Goal: Check status

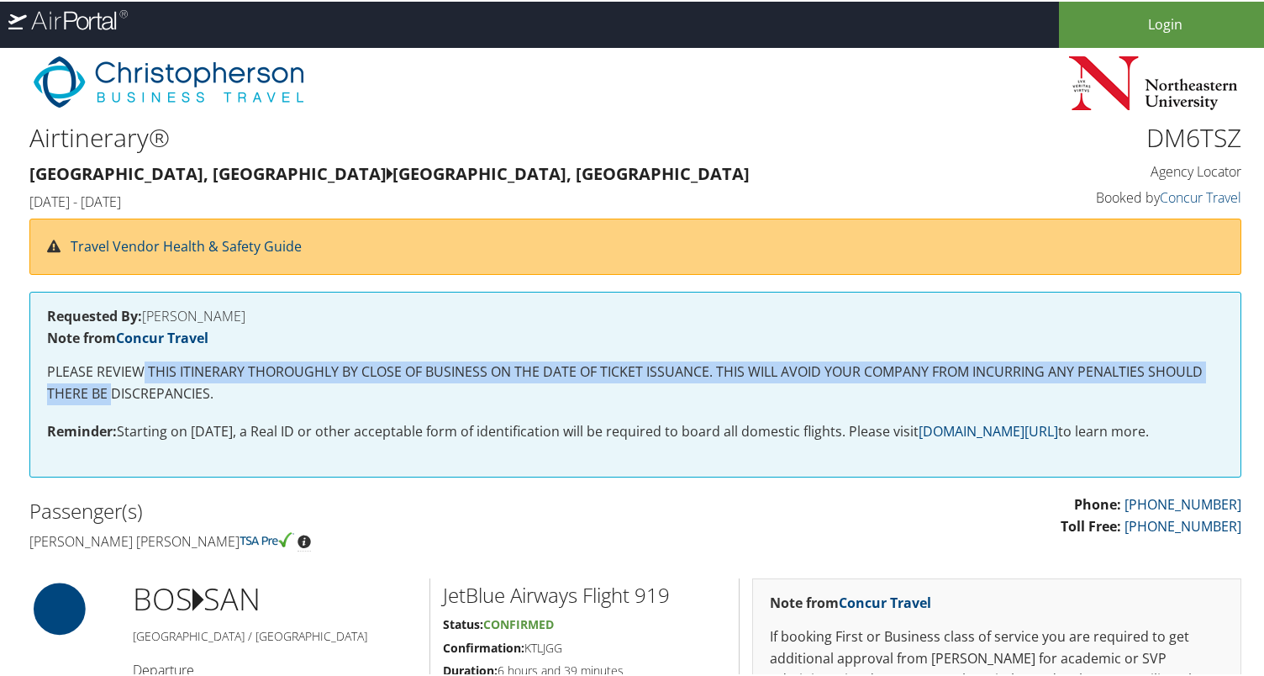
drag, startPoint x: 113, startPoint y: 387, endPoint x: 142, endPoint y: 371, distance: 32.7
click at [142, 371] on p "PLEASE REVIEW THIS ITINERARY THOROUGHLY BY CLOSE OF BUSINESS ON THE DATE OF TIC…" at bounding box center [635, 381] width 1176 height 43
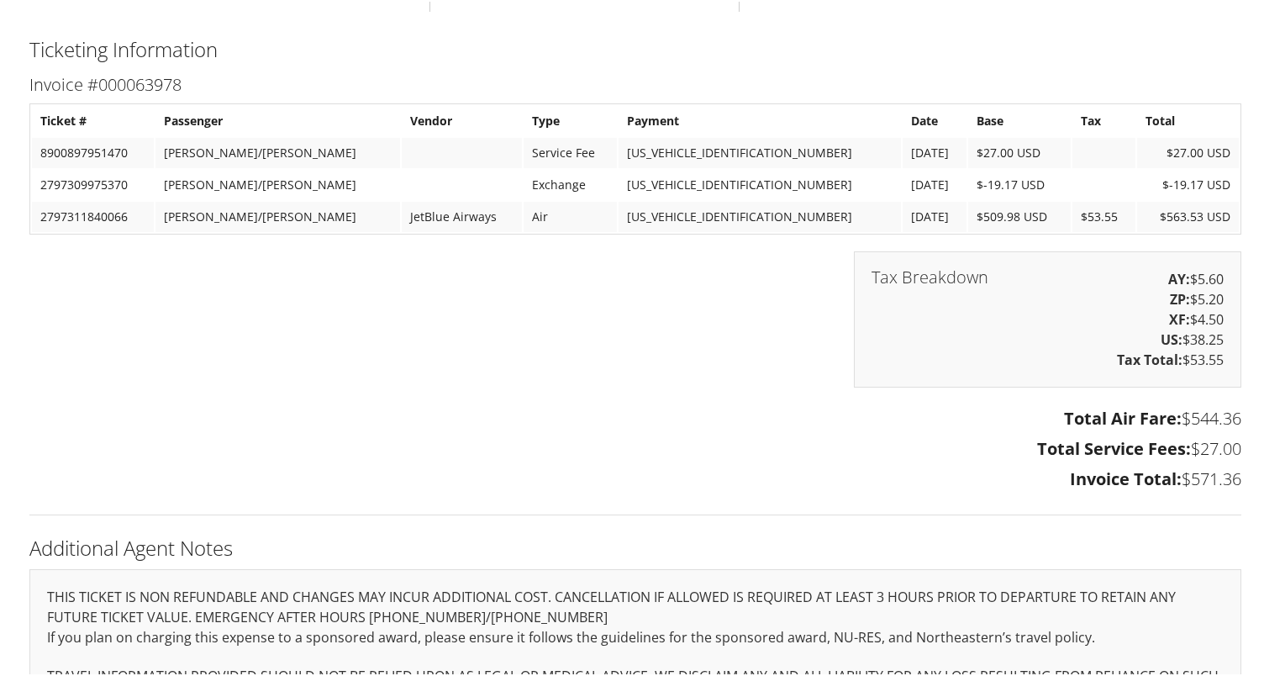
scroll to position [1238, 0]
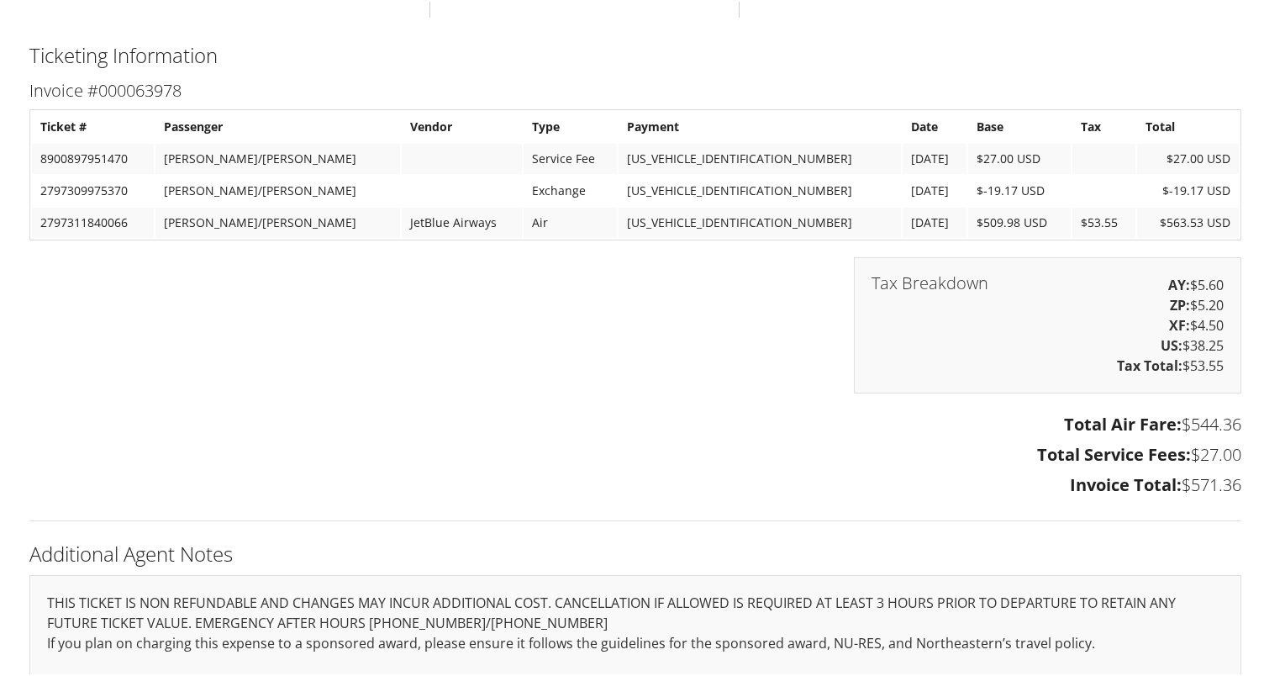
click at [1157, 194] on td "$-19.17 USD" at bounding box center [1188, 189] width 103 height 30
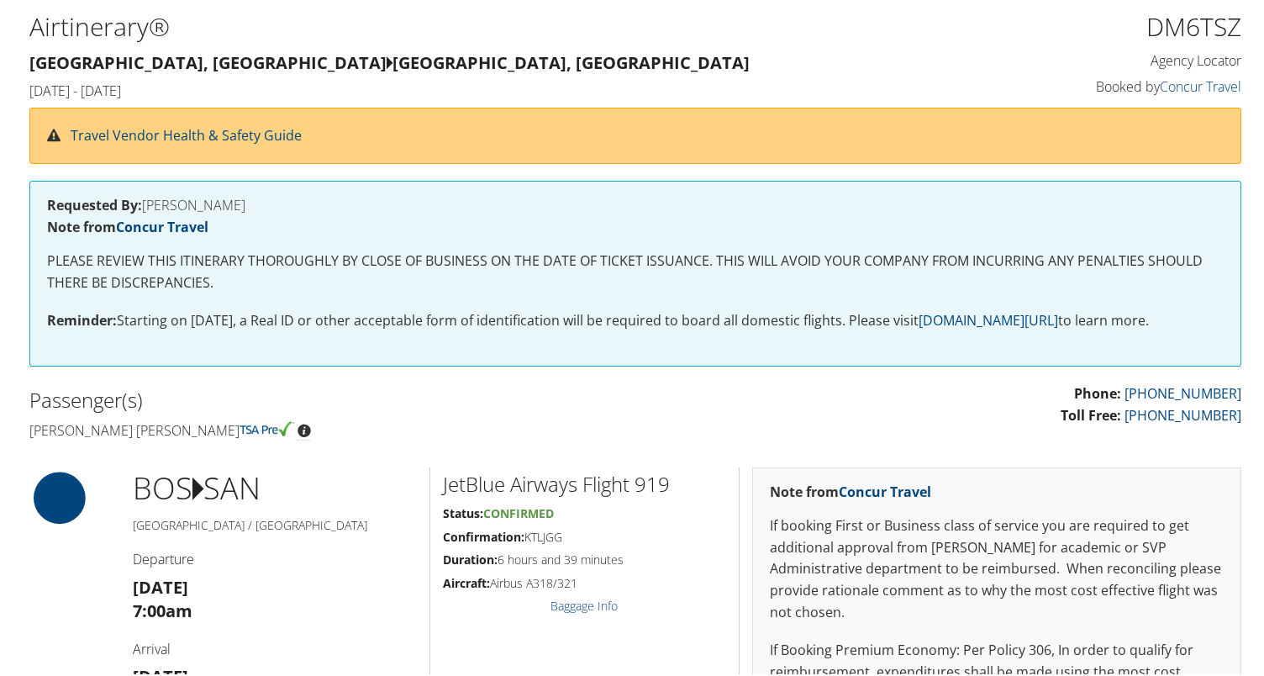
scroll to position [110, 0]
